Goal: Navigation & Orientation: Find specific page/section

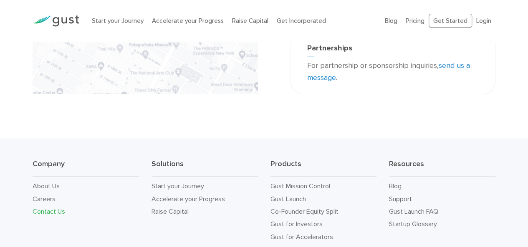
scroll to position [337, 0]
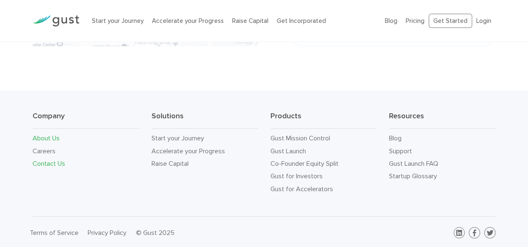
click at [54, 135] on link "About Us" at bounding box center [46, 138] width 27 height 8
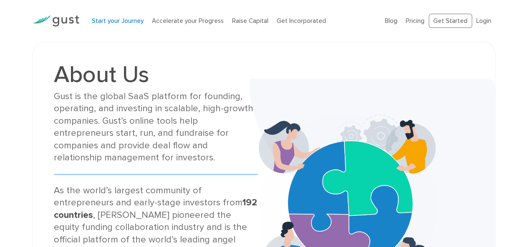
click at [118, 20] on link "Start your Journey" at bounding box center [118, 21] width 52 height 8
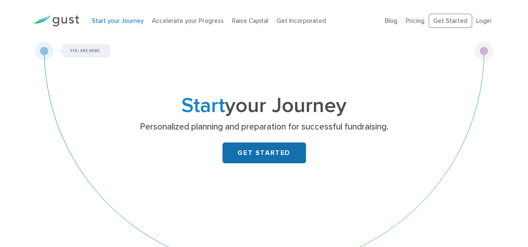
click at [248, 156] on link "GET STARTED" at bounding box center [263, 153] width 83 height 21
